Goal: Find specific fact: Find contact information

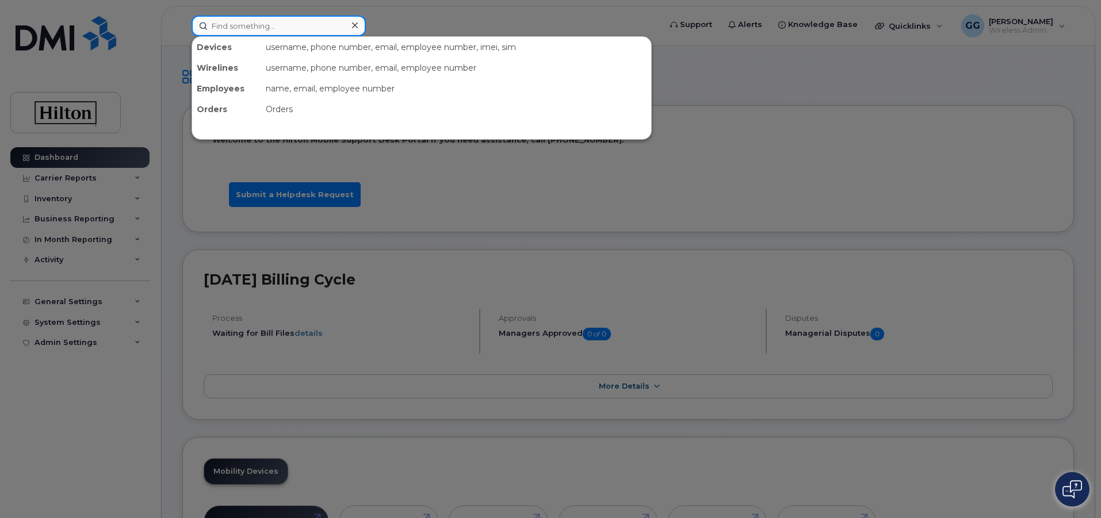
click at [227, 30] on input at bounding box center [279, 26] width 174 height 21
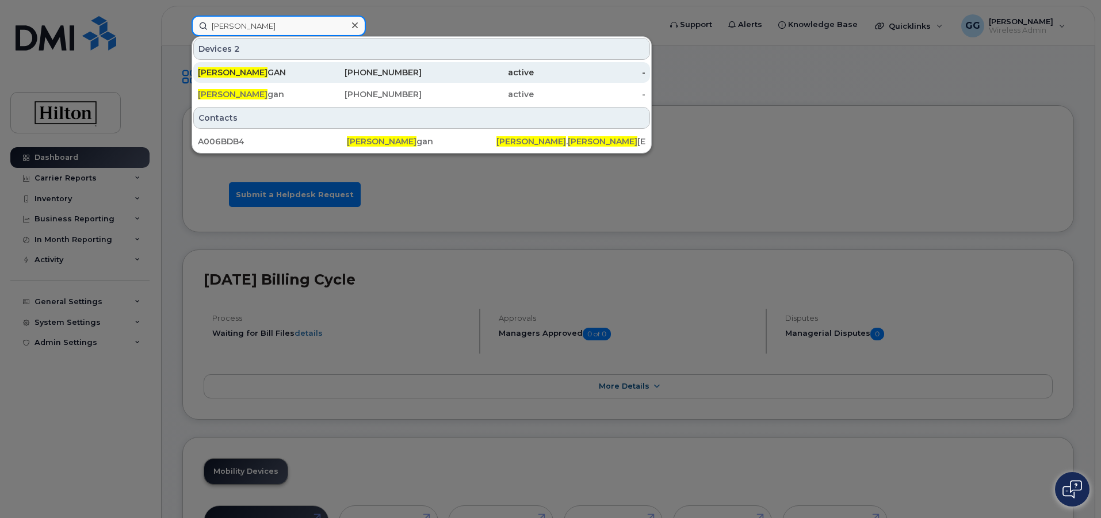
type input "paul lani"
click at [408, 73] on div "571-379-3954" at bounding box center [366, 73] width 112 height 12
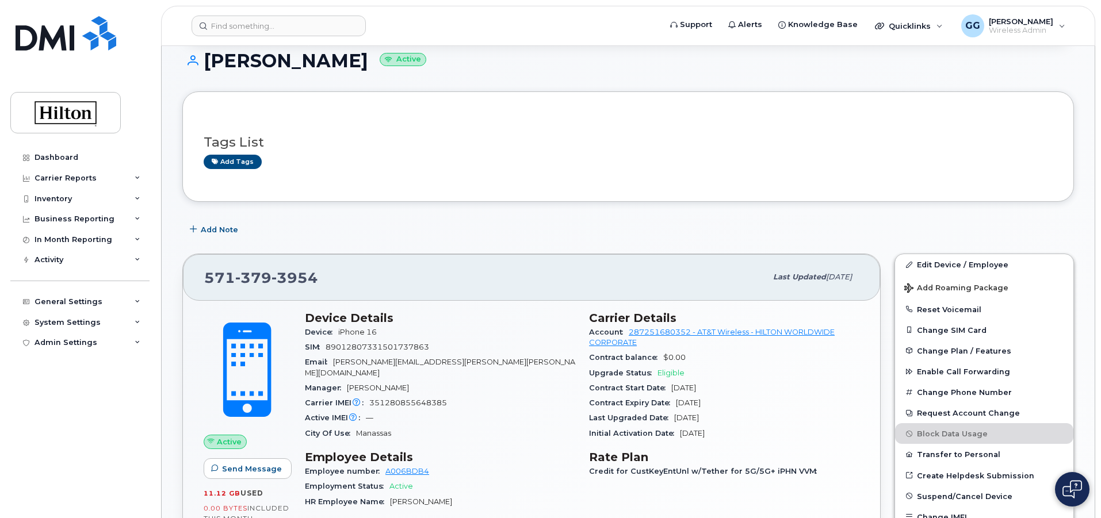
scroll to position [58, 0]
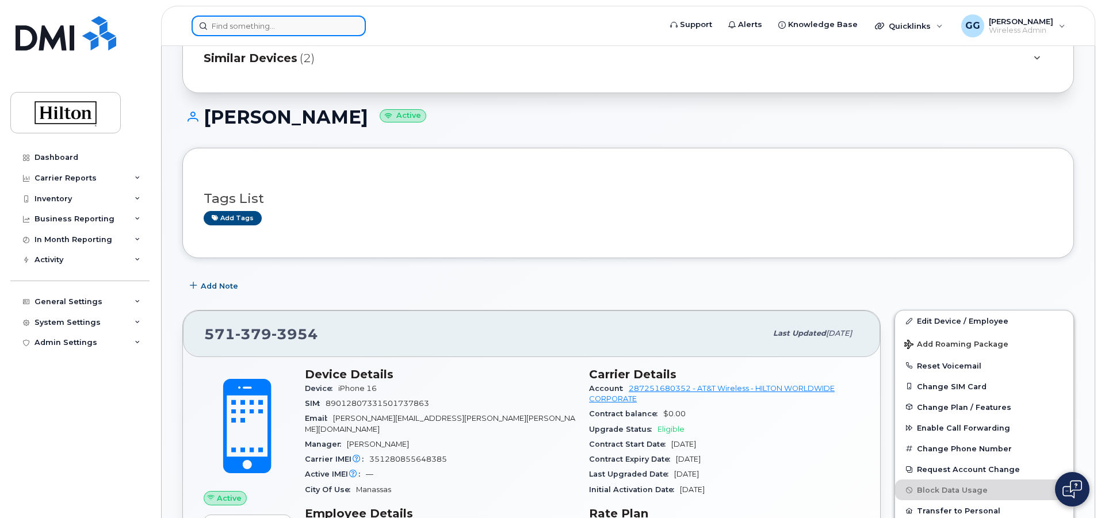
click at [240, 18] on input at bounding box center [279, 26] width 174 height 21
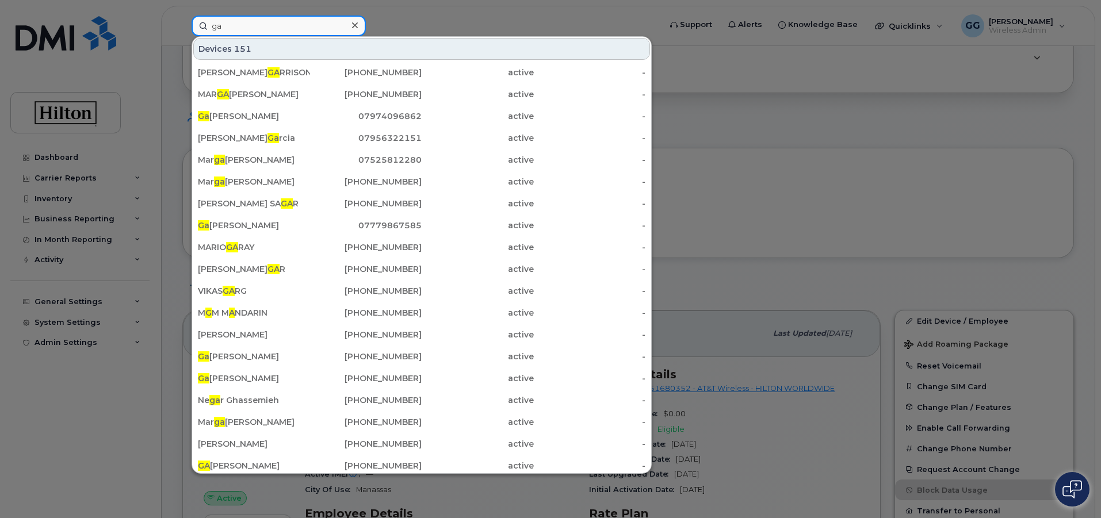
type input "g"
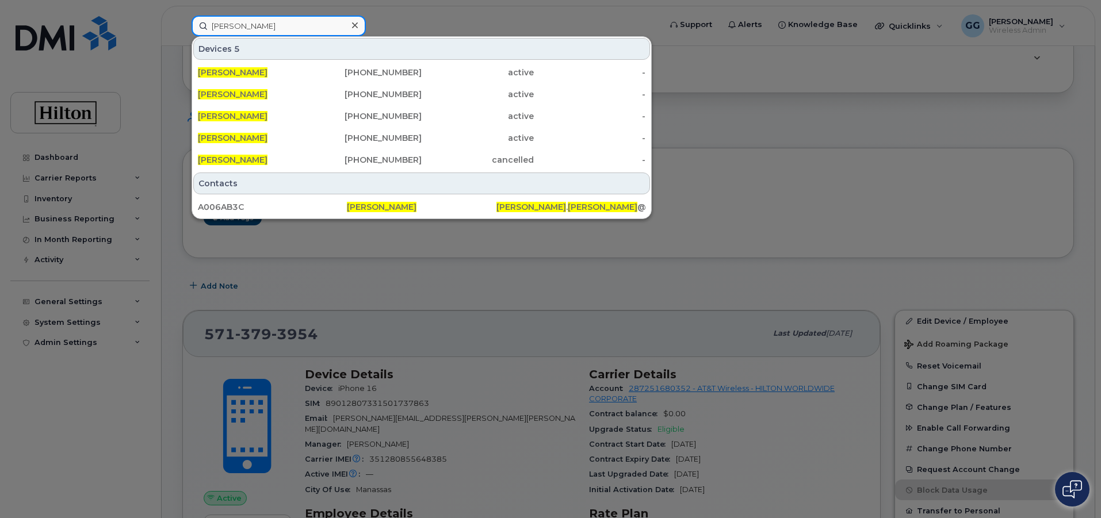
type input "gwendolyn garrison"
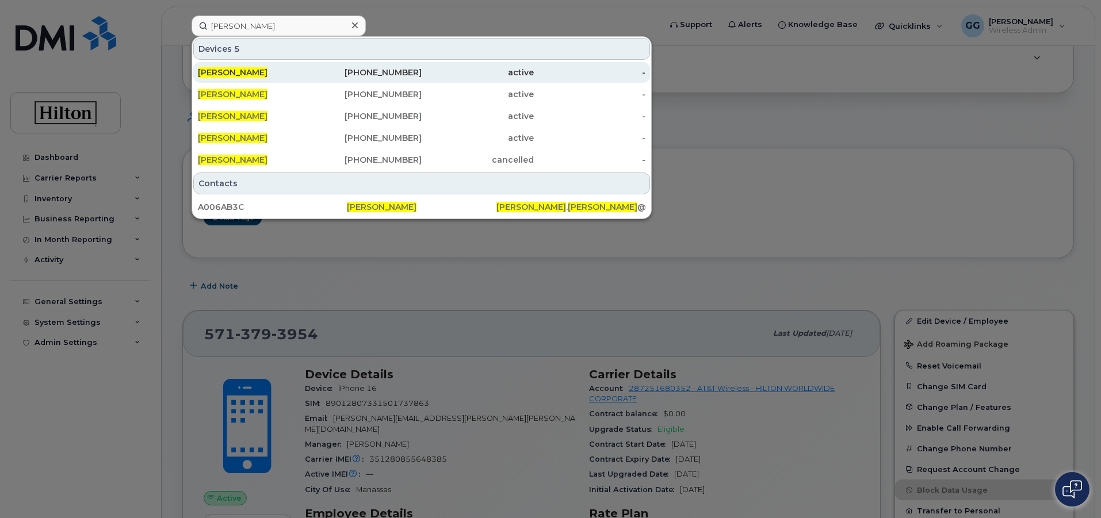
click at [378, 72] on div "901-497-9652" at bounding box center [366, 73] width 112 height 12
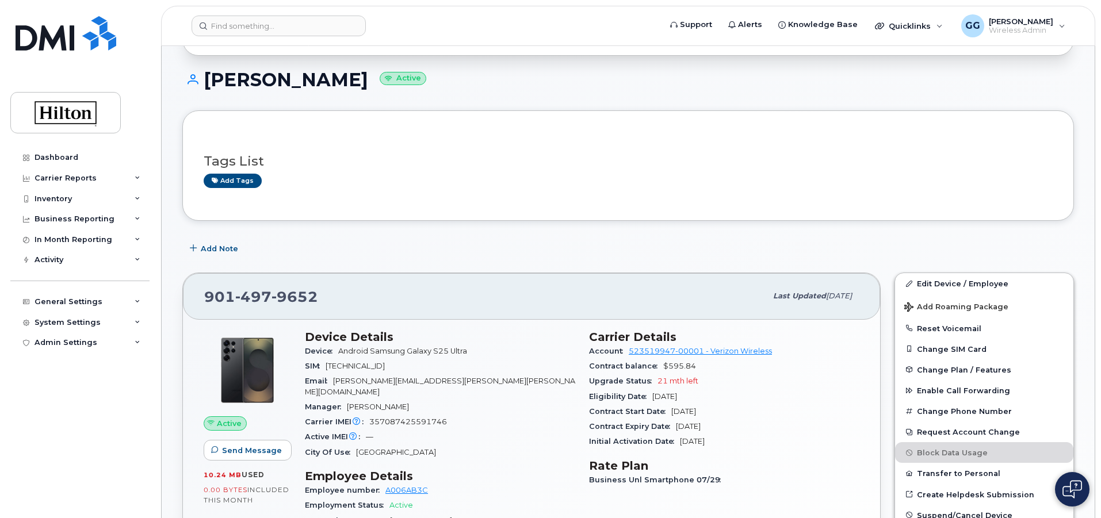
scroll to position [115, 0]
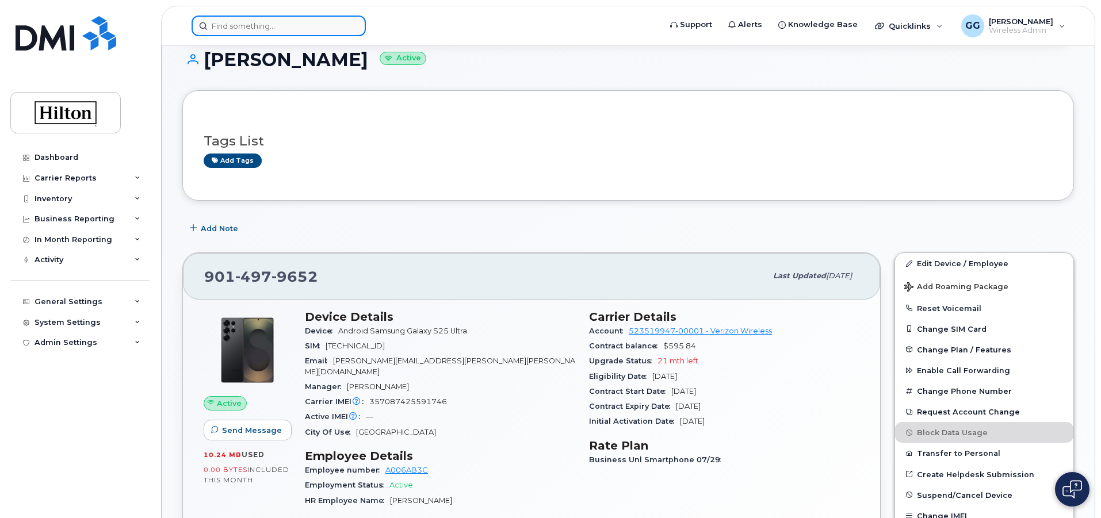
click at [272, 30] on input at bounding box center [279, 26] width 174 height 21
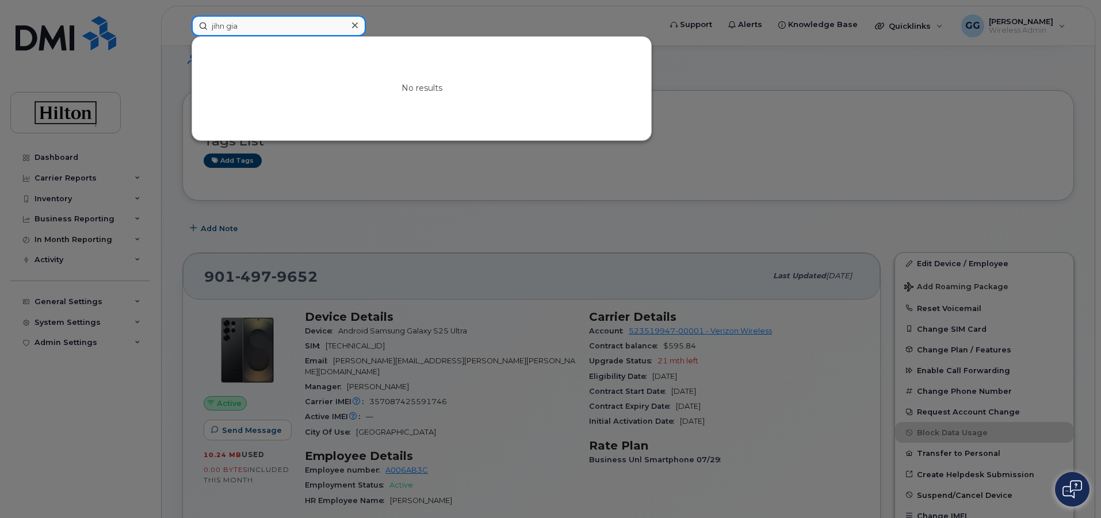
drag, startPoint x: 258, startPoint y: 31, endPoint x: 204, endPoint y: 25, distance: 55.0
click at [204, 25] on input "jihn gia" at bounding box center [279, 26] width 174 height 21
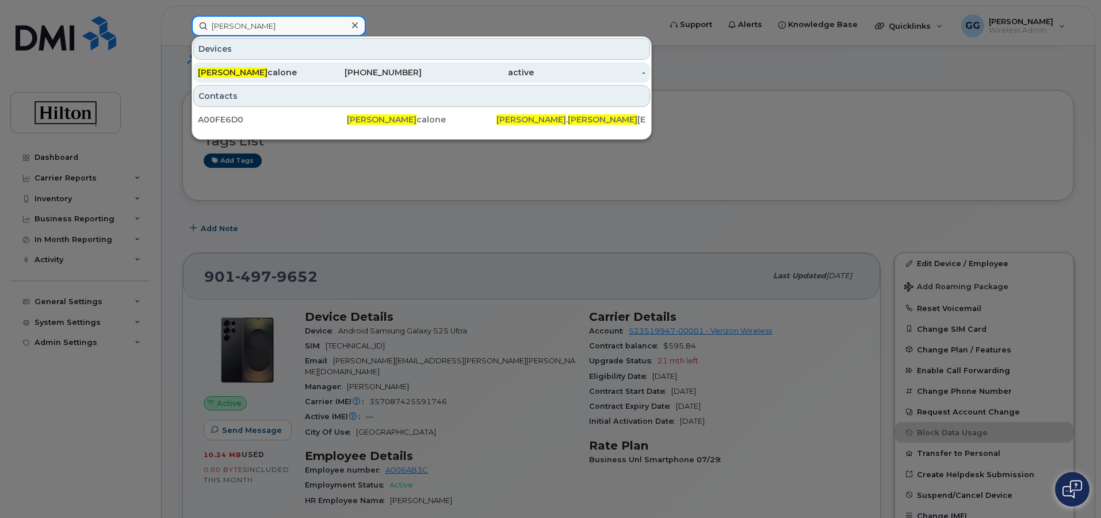
type input "john gia"
click at [419, 74] on div "571-422-6314" at bounding box center [366, 73] width 112 height 12
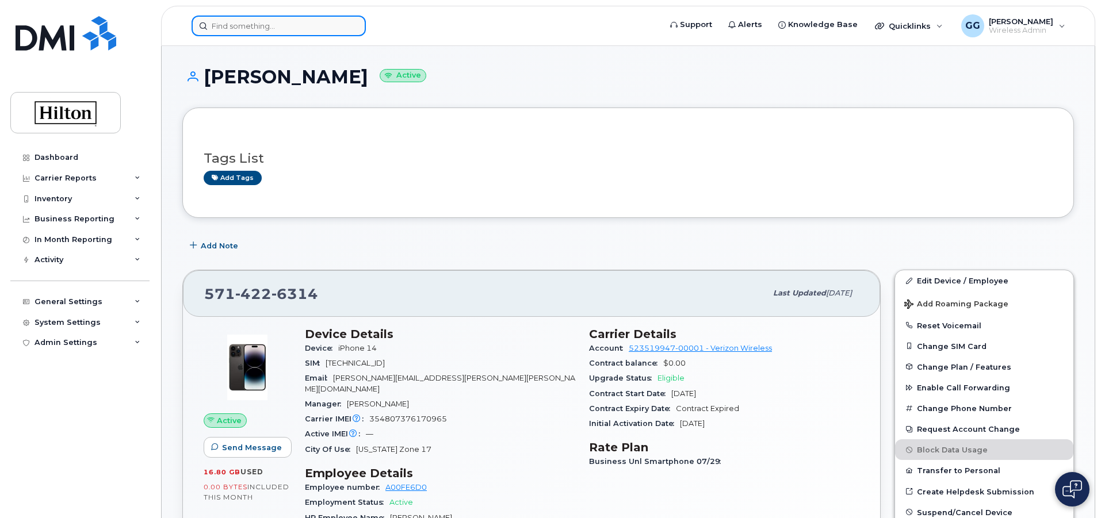
click at [228, 28] on input at bounding box center [279, 26] width 174 height 21
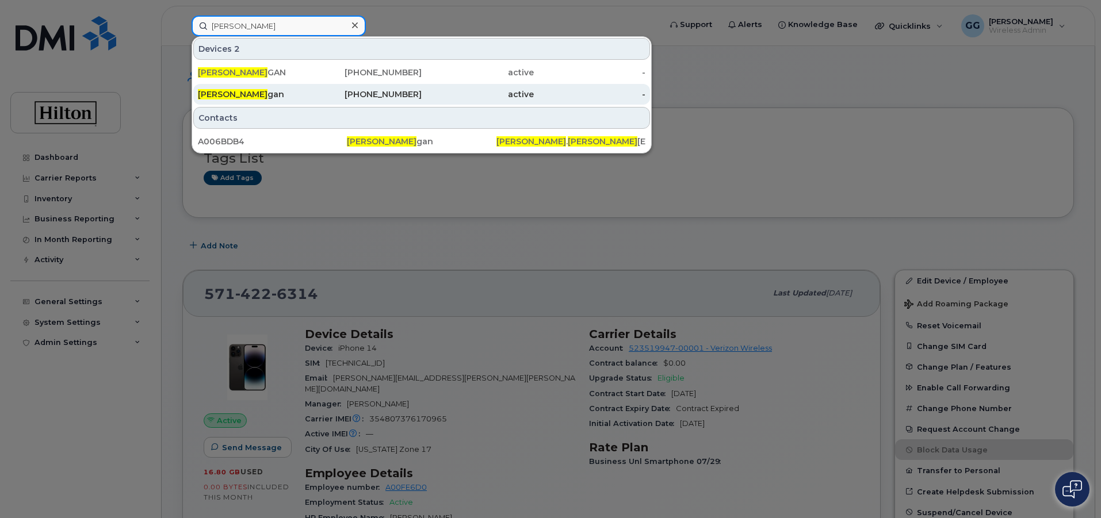
type input "paul lani"
click at [377, 100] on div "571-591-5729" at bounding box center [366, 95] width 112 height 12
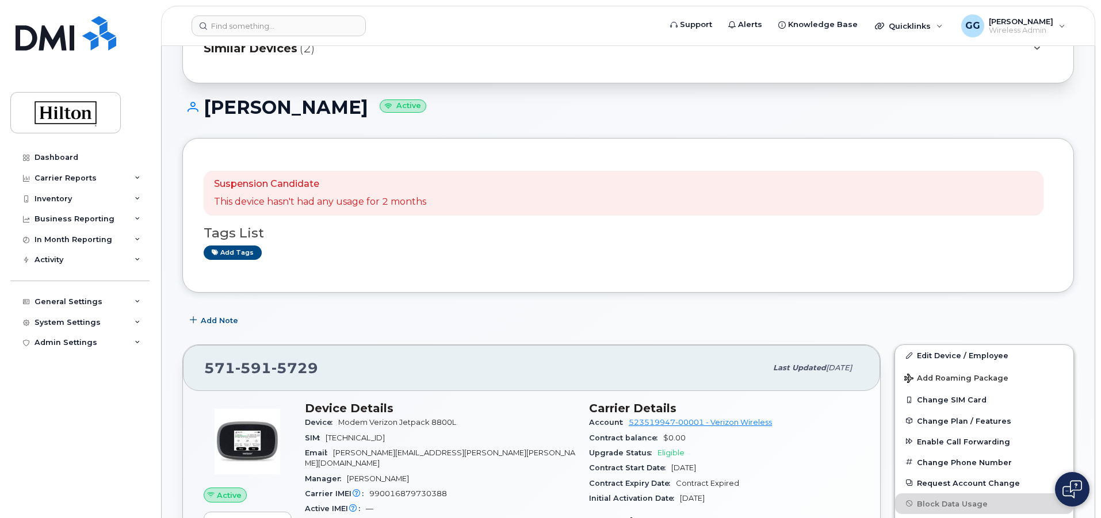
scroll to position [288, 0]
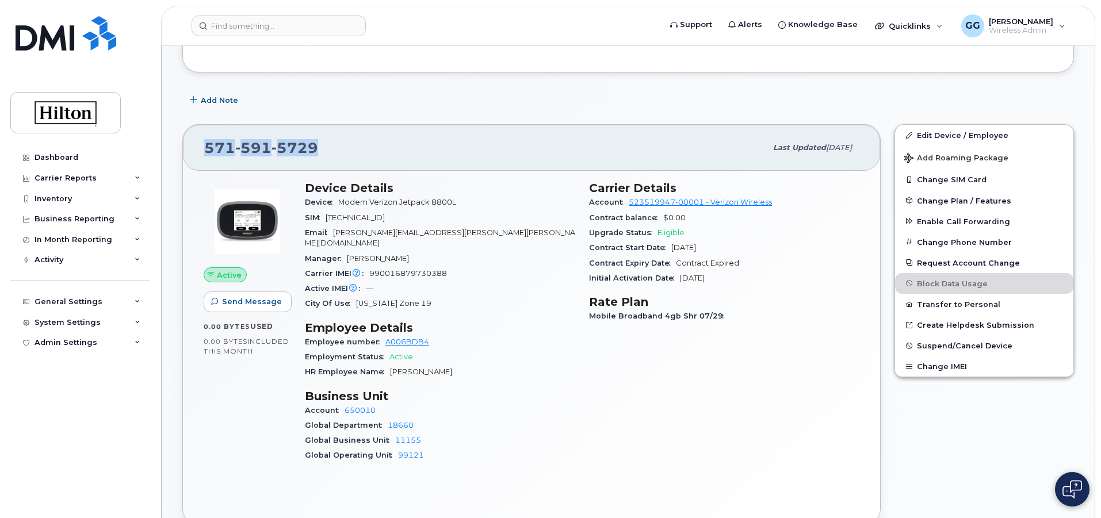
drag, startPoint x: 361, startPoint y: 148, endPoint x: 178, endPoint y: 152, distance: 183.0
copy span "[PHONE_NUMBER]"
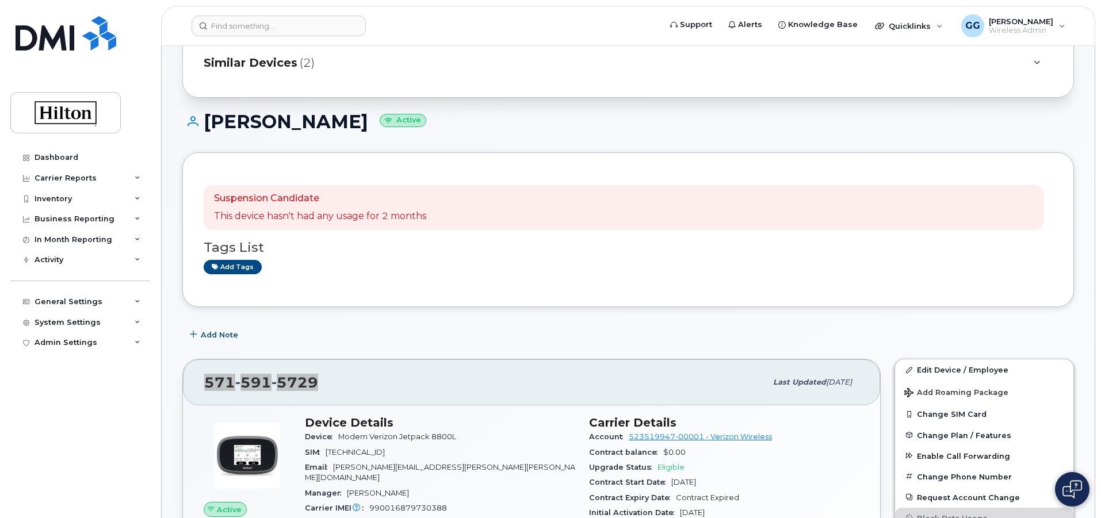
scroll to position [0, 0]
